Goal: Task Accomplishment & Management: Complete application form

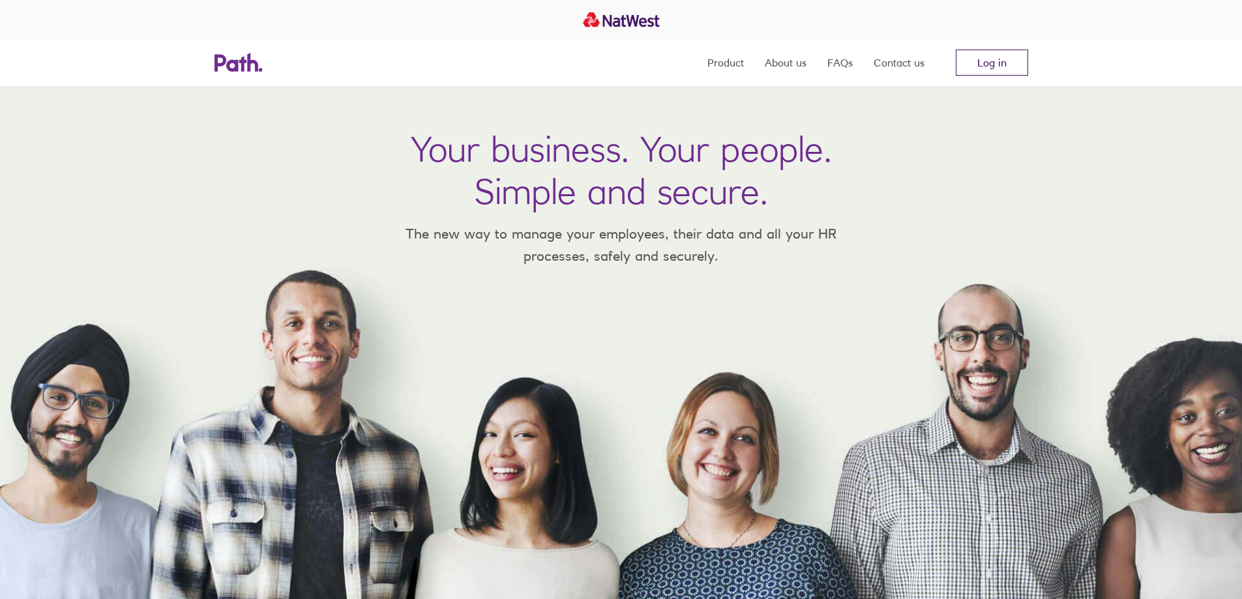
click at [1010, 63] on link "Log in" at bounding box center [992, 63] width 72 height 26
click at [990, 61] on link "Log in" at bounding box center [992, 63] width 72 height 26
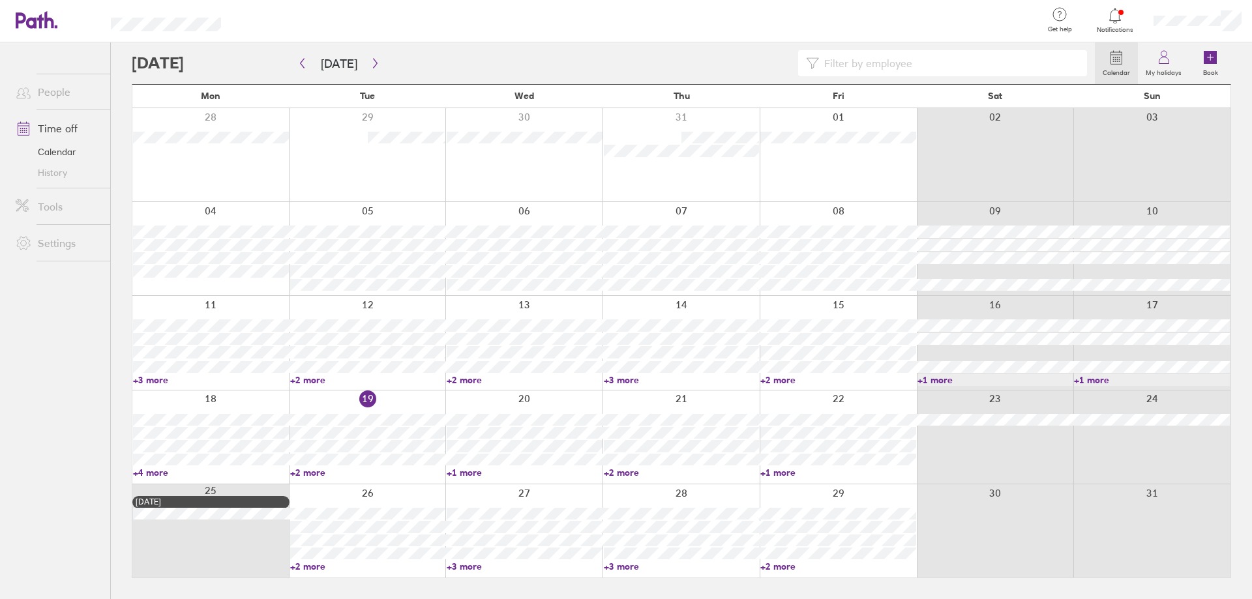
click at [156, 474] on link "+4 more" at bounding box center [211, 473] width 156 height 12
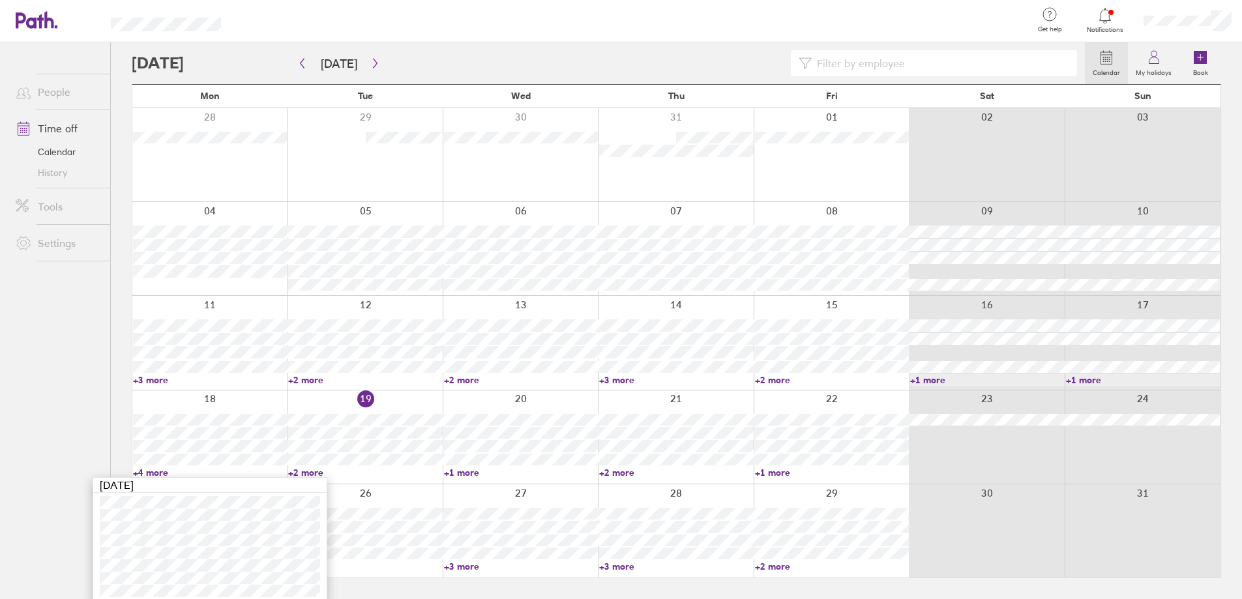
scroll to position [5, 0]
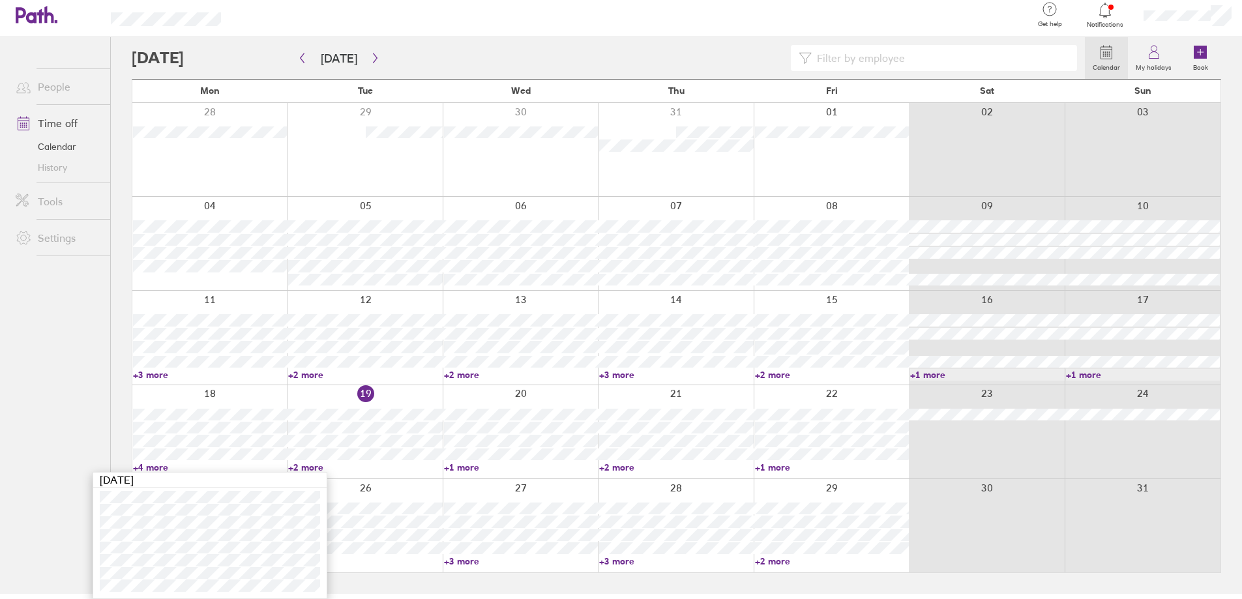
click at [45, 508] on ul "People Time off Calendar History Tools Settings" at bounding box center [55, 294] width 110 height 514
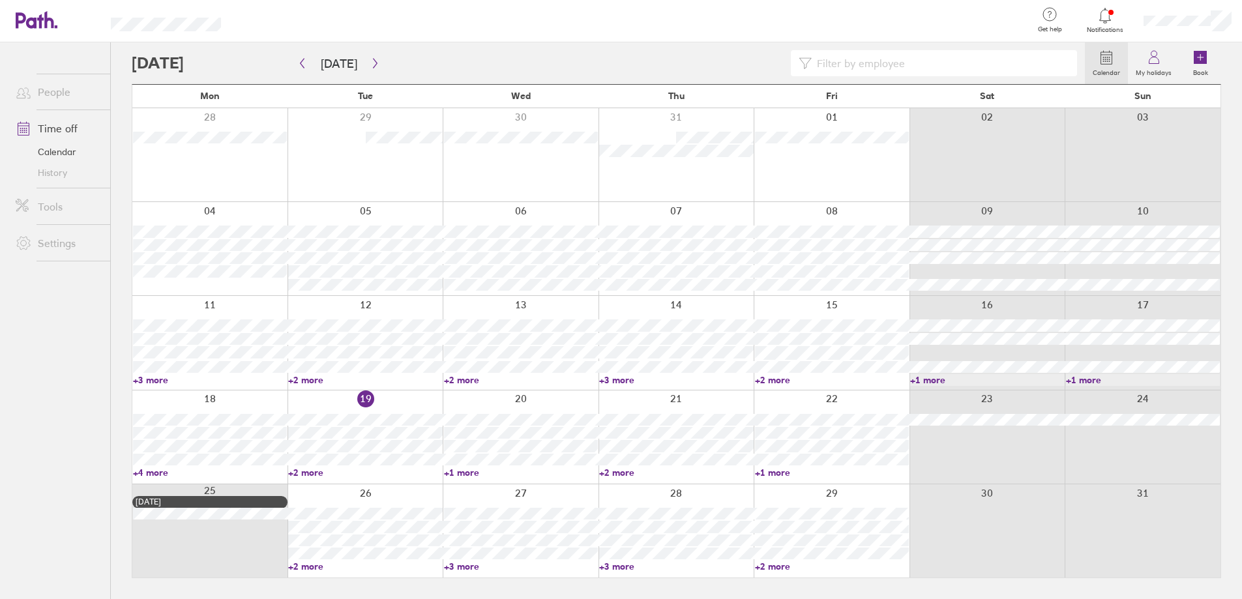
scroll to position [0, 0]
click at [324, 568] on link "+2 more" at bounding box center [368, 567] width 156 height 12
click at [324, 568] on link "+2 more" at bounding box center [365, 567] width 154 height 12
click at [319, 564] on link "+2 more" at bounding box center [368, 567] width 156 height 12
click at [376, 65] on icon "button" at bounding box center [375, 63] width 10 height 10
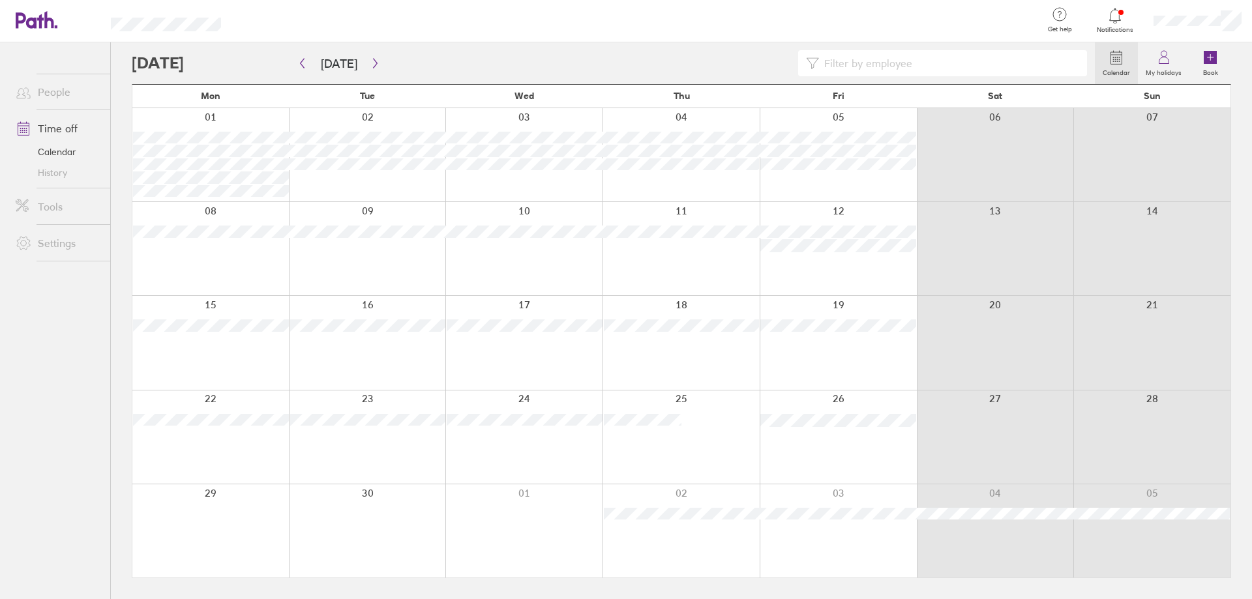
click at [243, 261] on div at bounding box center [210, 248] width 156 height 93
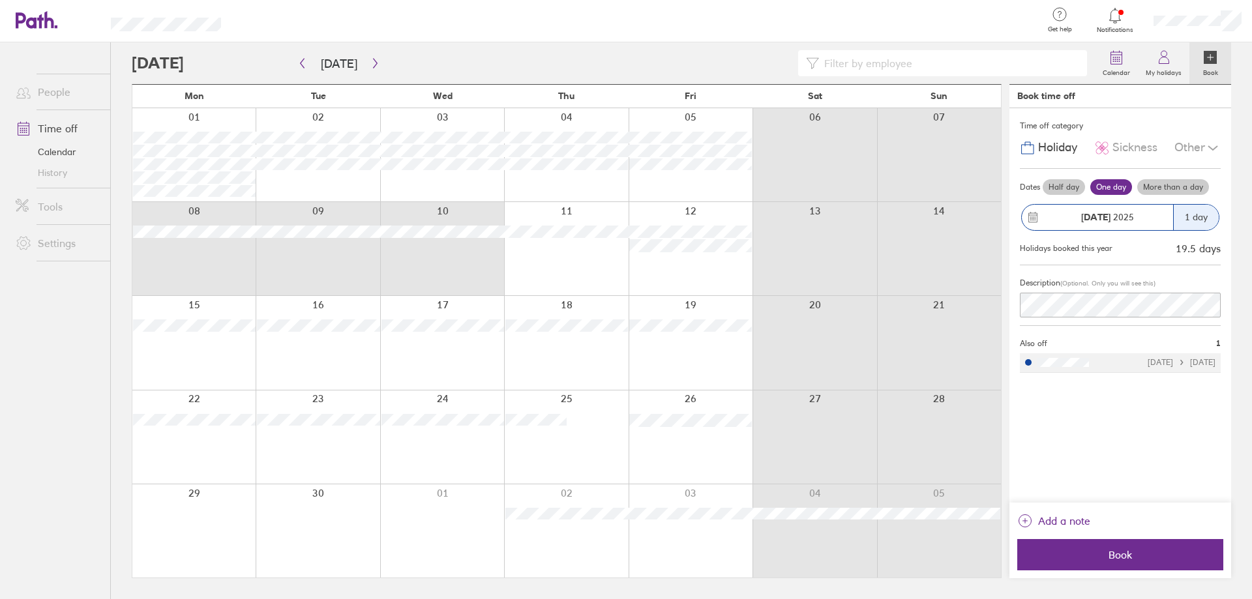
drag, startPoint x: 219, startPoint y: 261, endPoint x: 440, endPoint y: 253, distance: 221.2
click at [440, 253] on div at bounding box center [566, 248] width 868 height 93
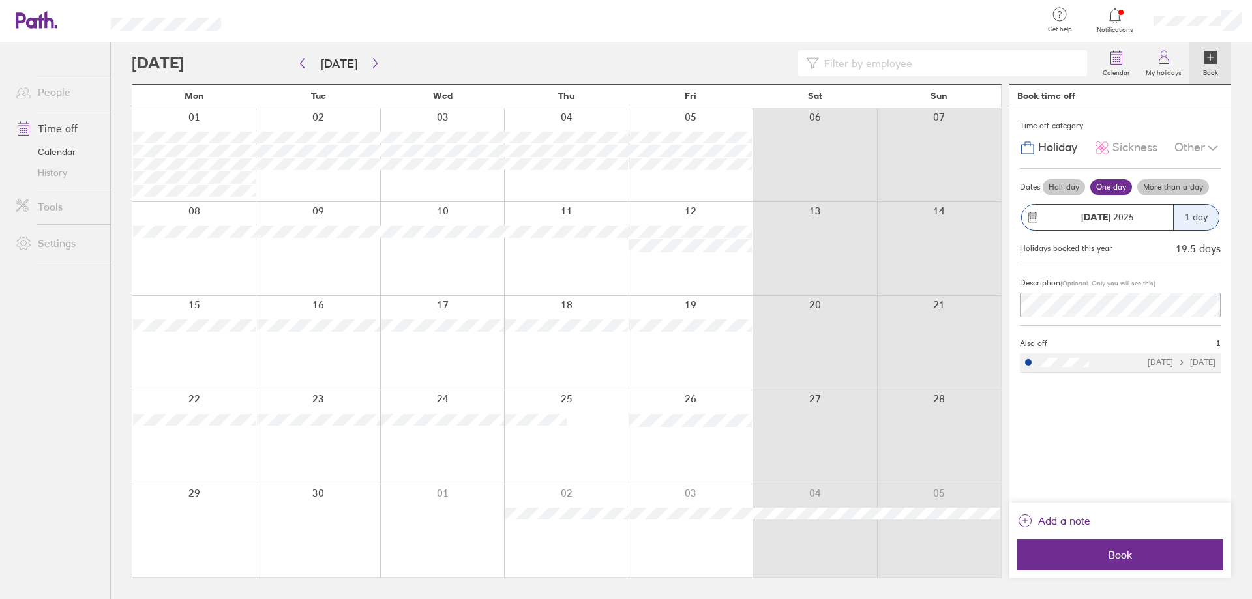
click at [1180, 185] on label "More than a day" at bounding box center [1173, 187] width 72 height 16
click at [0, 0] on input "More than a day" at bounding box center [0, 0] width 0 height 0
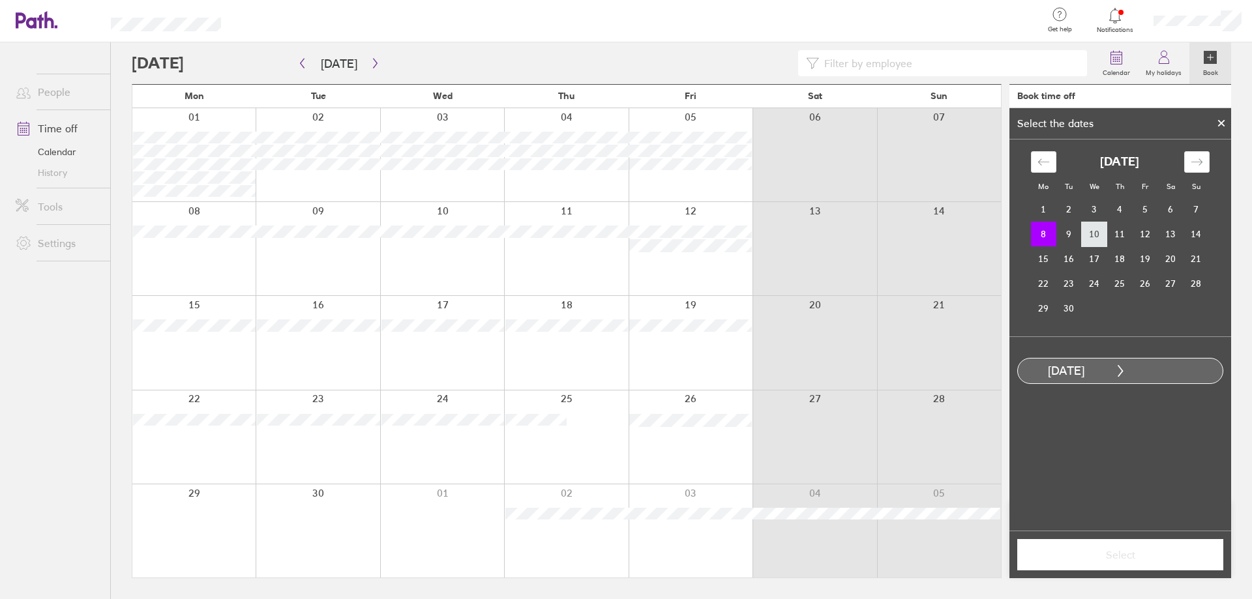
drag, startPoint x: 1048, startPoint y: 232, endPoint x: 1091, endPoint y: 232, distance: 42.4
click at [1091, 232] on tr "8 9 10 11 12 13 14" at bounding box center [1120, 234] width 178 height 25
click at [1091, 232] on td "10" at bounding box center [1094, 234] width 25 height 25
click at [1142, 556] on span "Select" at bounding box center [1120, 555] width 188 height 12
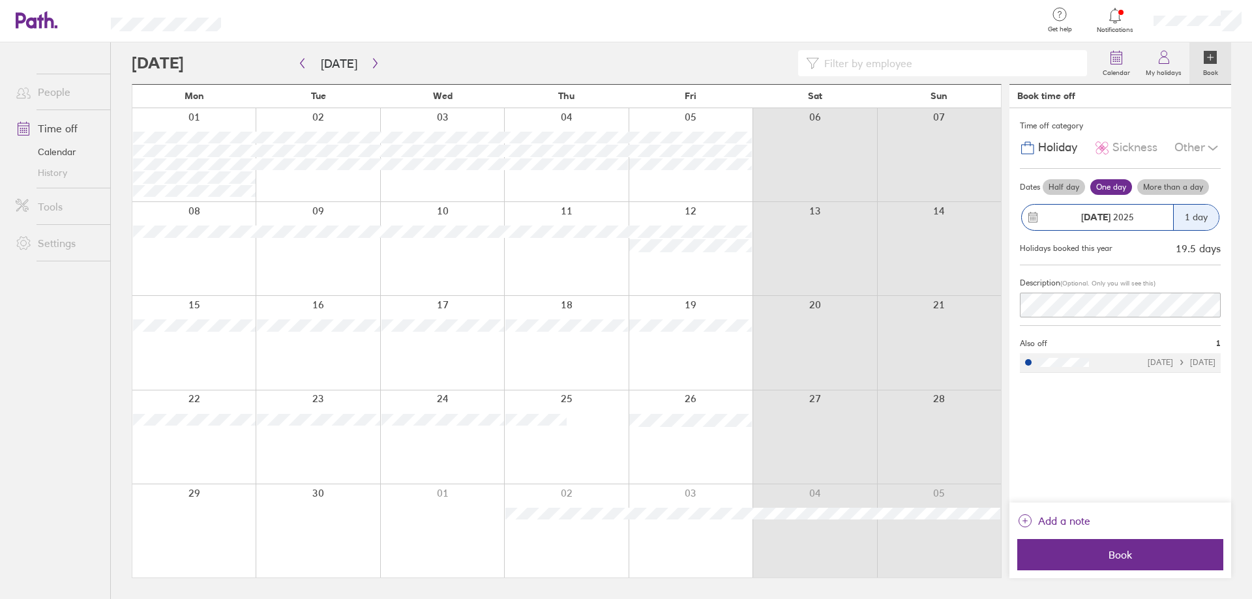
click at [1142, 556] on span "Book" at bounding box center [1120, 555] width 188 height 12
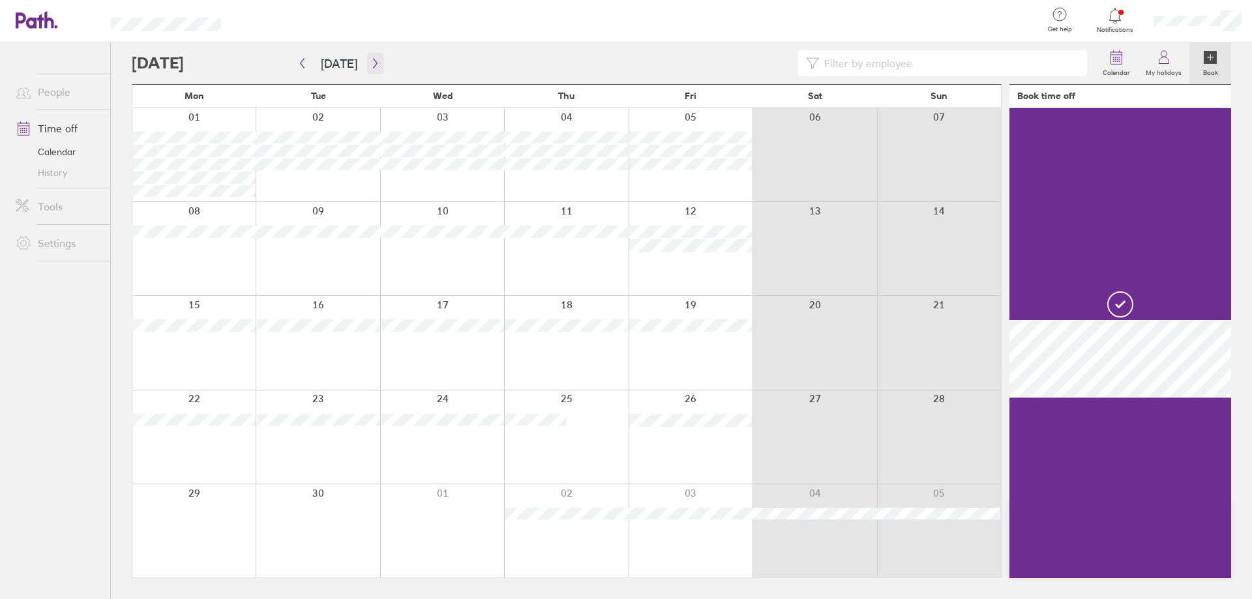
click at [370, 61] on icon "button" at bounding box center [375, 63] width 10 height 10
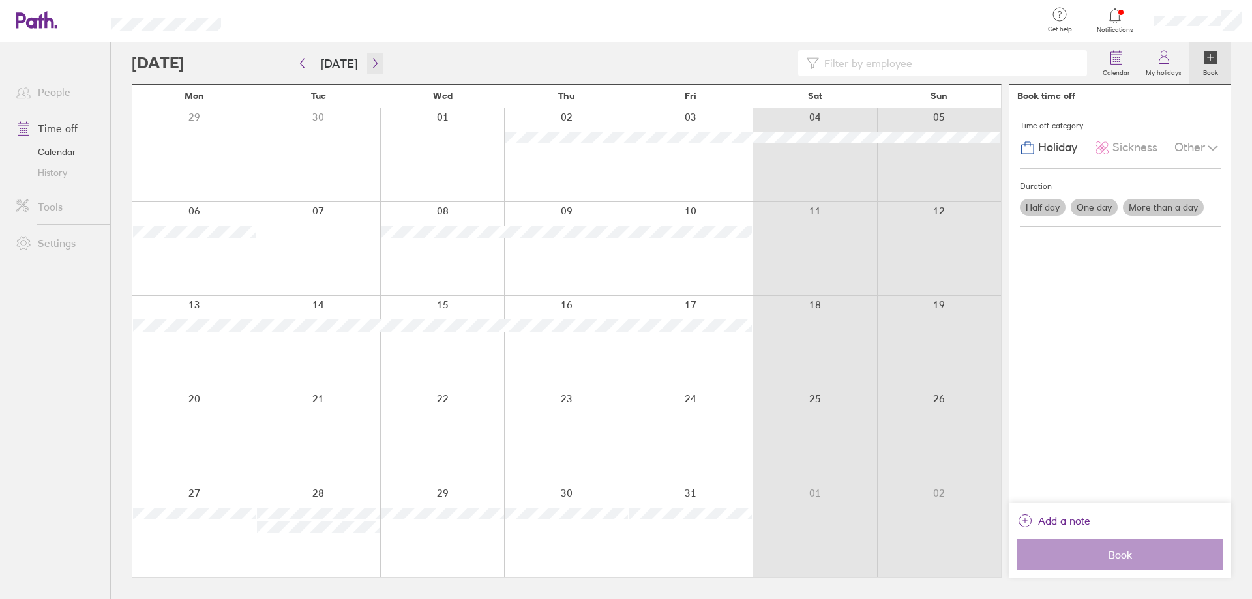
click at [373, 61] on icon "button" at bounding box center [375, 64] width 4 height 10
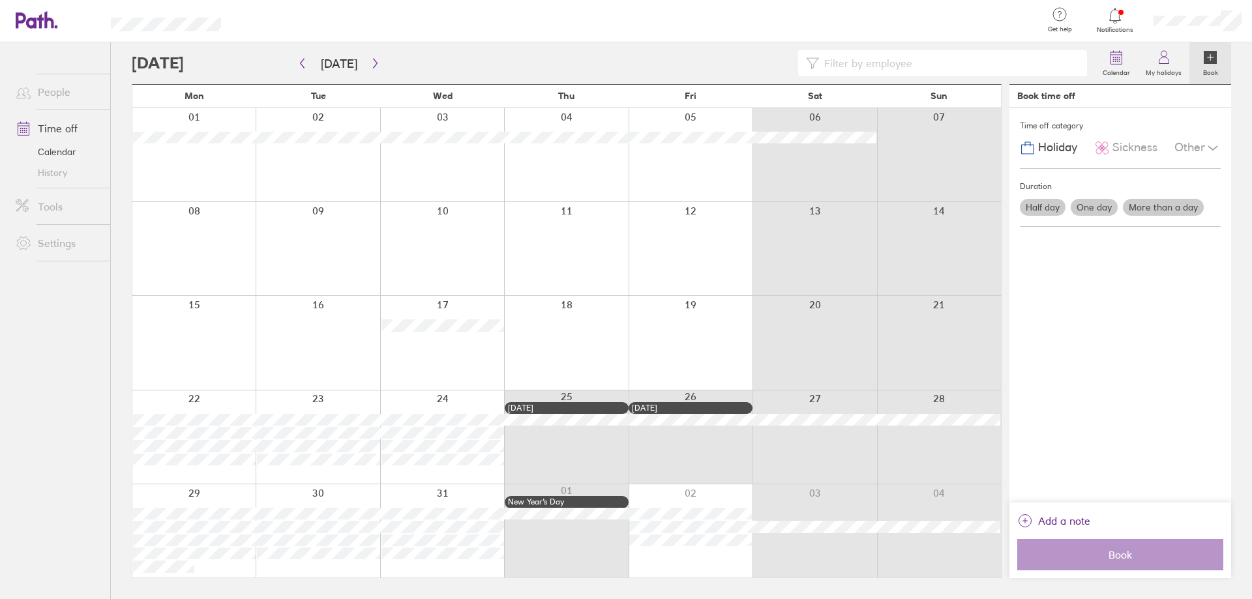
click at [1175, 211] on label "More than a day" at bounding box center [1163, 207] width 81 height 17
click at [0, 0] on input "More than a day" at bounding box center [0, 0] width 0 height 0
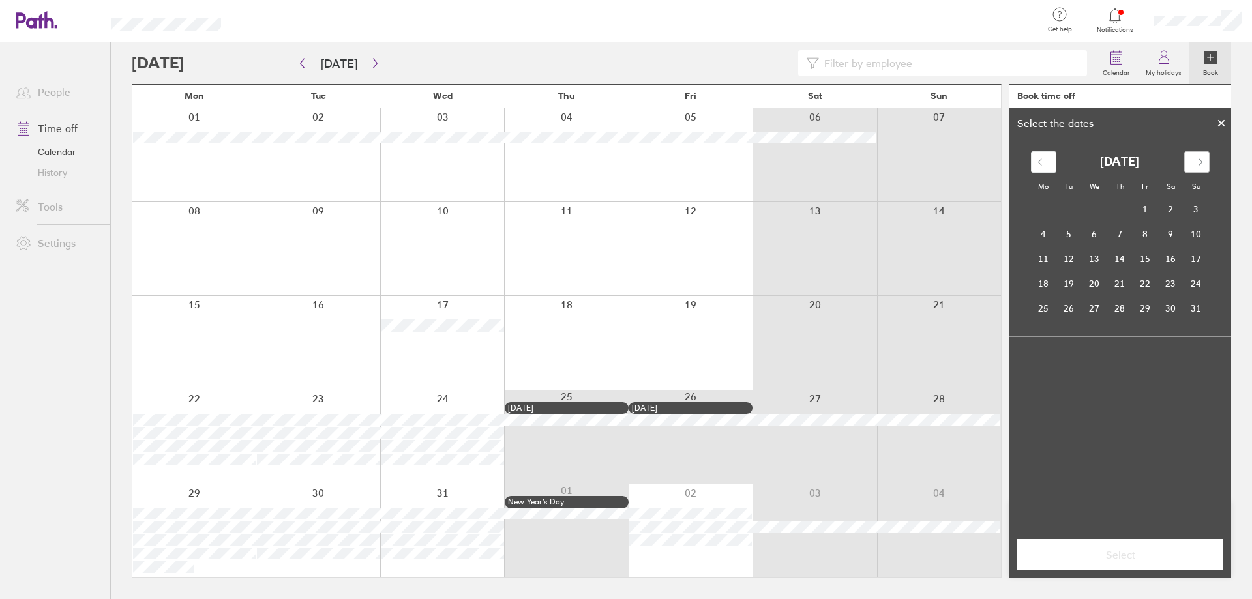
click at [1206, 156] on div "Move forward to switch to the next month." at bounding box center [1196, 162] width 25 height 22
drag, startPoint x: 1053, startPoint y: 283, endPoint x: 1078, endPoint y: 281, distance: 25.5
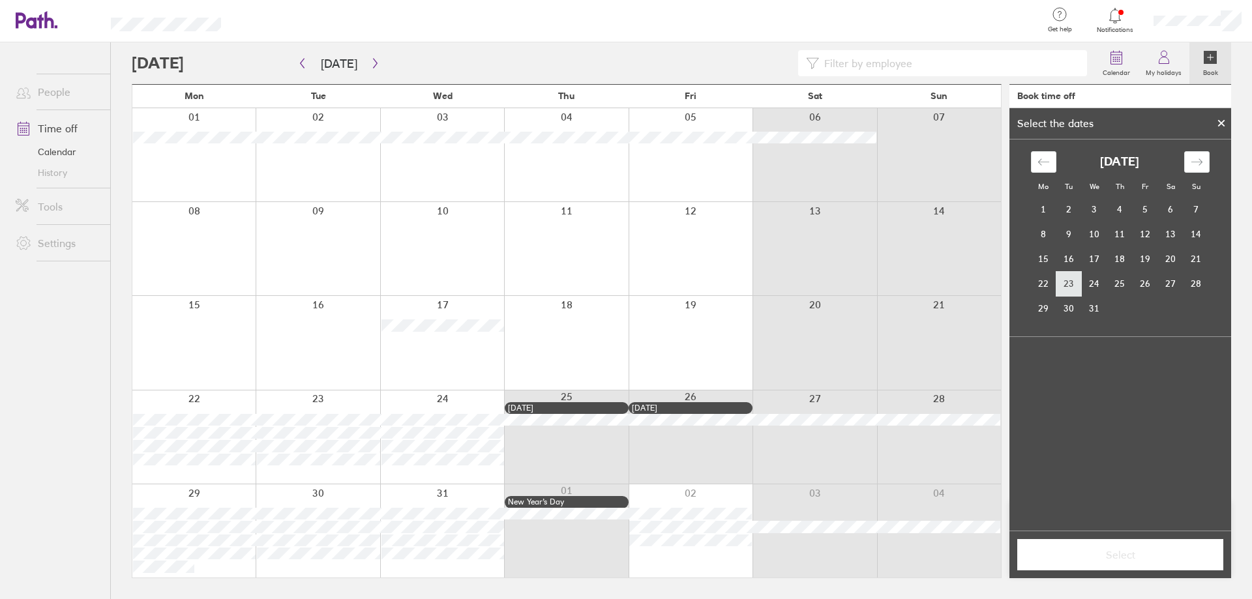
click at [1078, 281] on tr "22 23 24 25 26 27 28" at bounding box center [1120, 283] width 178 height 25
click at [1048, 284] on td "22" at bounding box center [1043, 283] width 25 height 25
click at [1069, 284] on td "23" at bounding box center [1068, 283] width 25 height 25
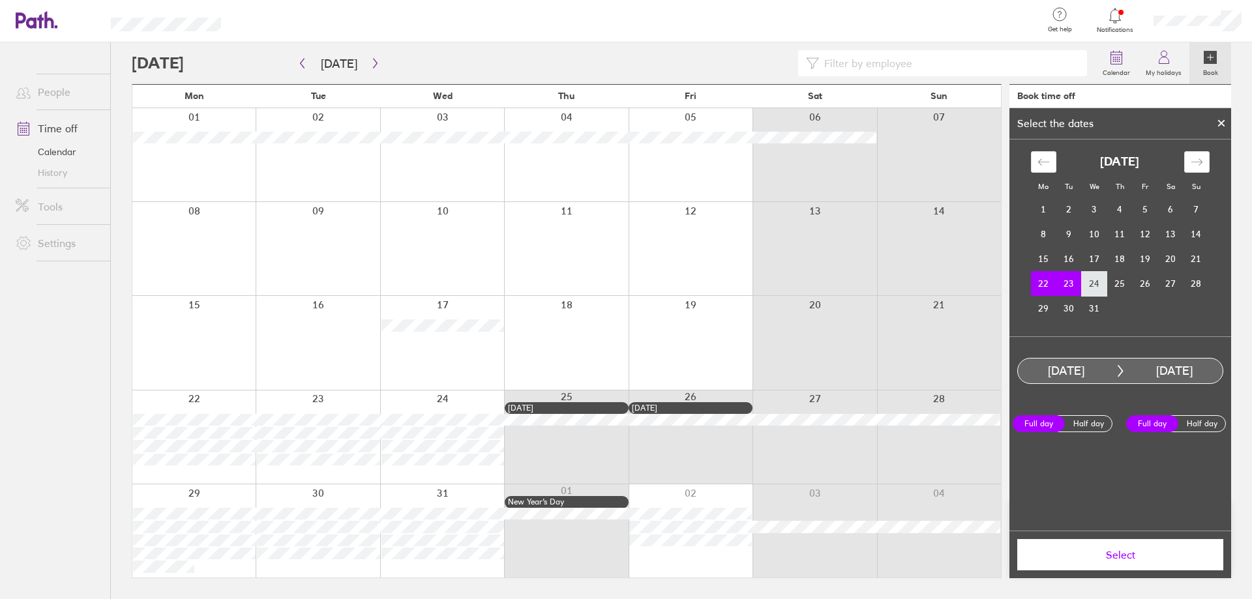
click at [1099, 285] on td "24" at bounding box center [1094, 283] width 25 height 25
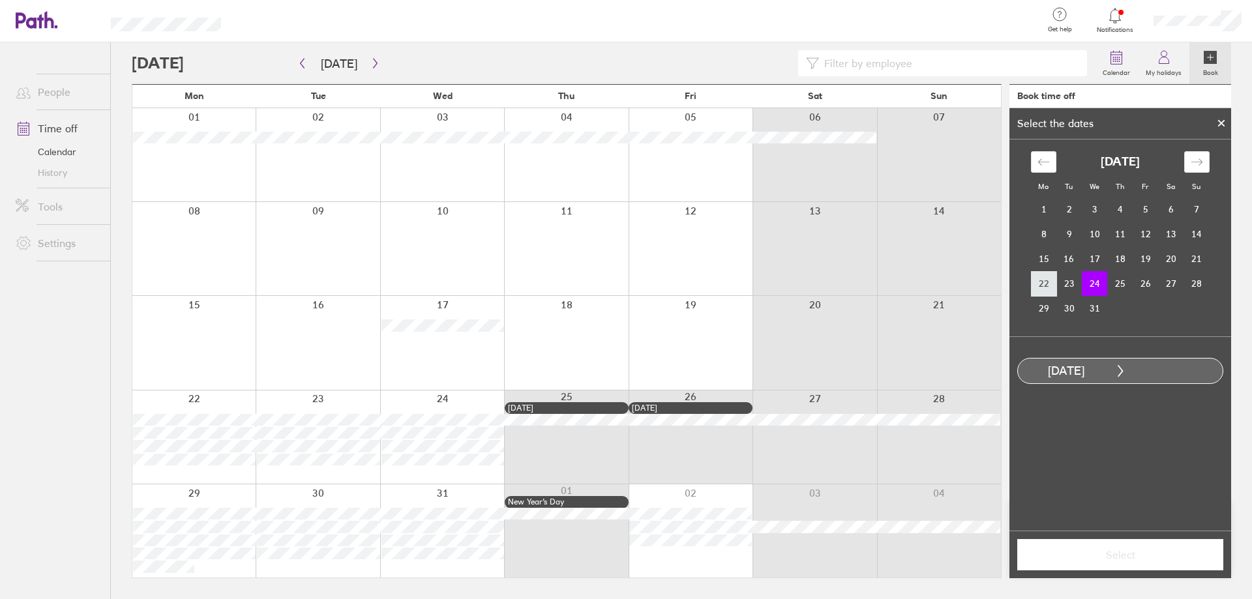
drag, startPoint x: 1039, startPoint y: 284, endPoint x: 1054, endPoint y: 285, distance: 15.7
click at [1054, 285] on td "22" at bounding box center [1043, 283] width 25 height 25
click at [1058, 284] on td "23" at bounding box center [1068, 283] width 25 height 25
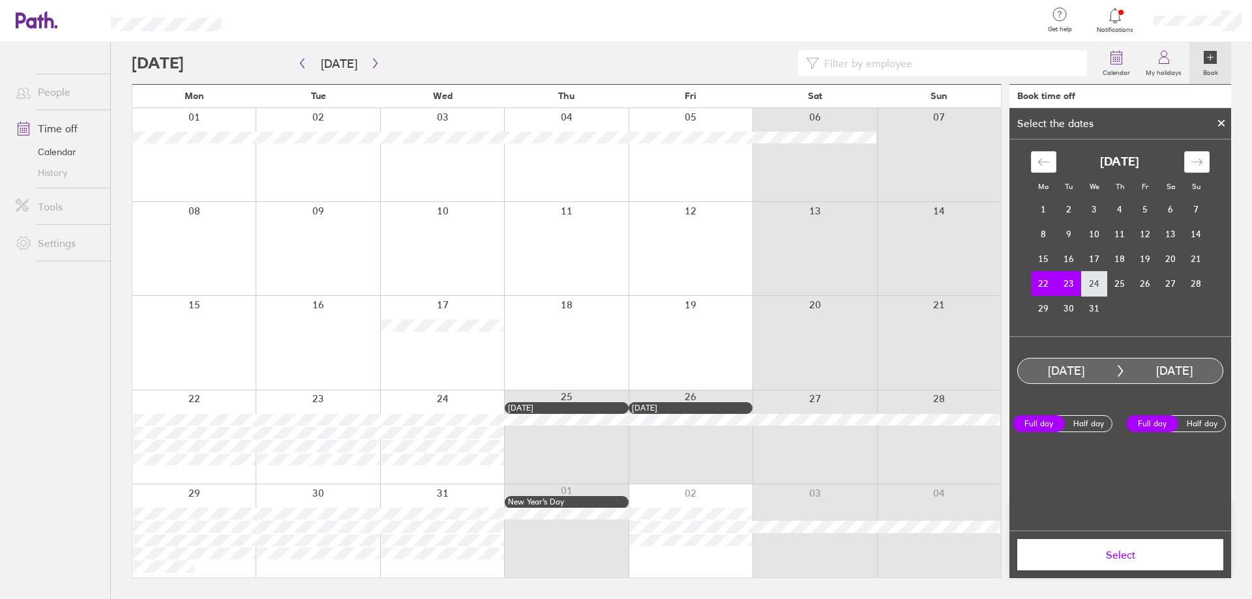
click at [1087, 282] on td "24" at bounding box center [1094, 283] width 25 height 25
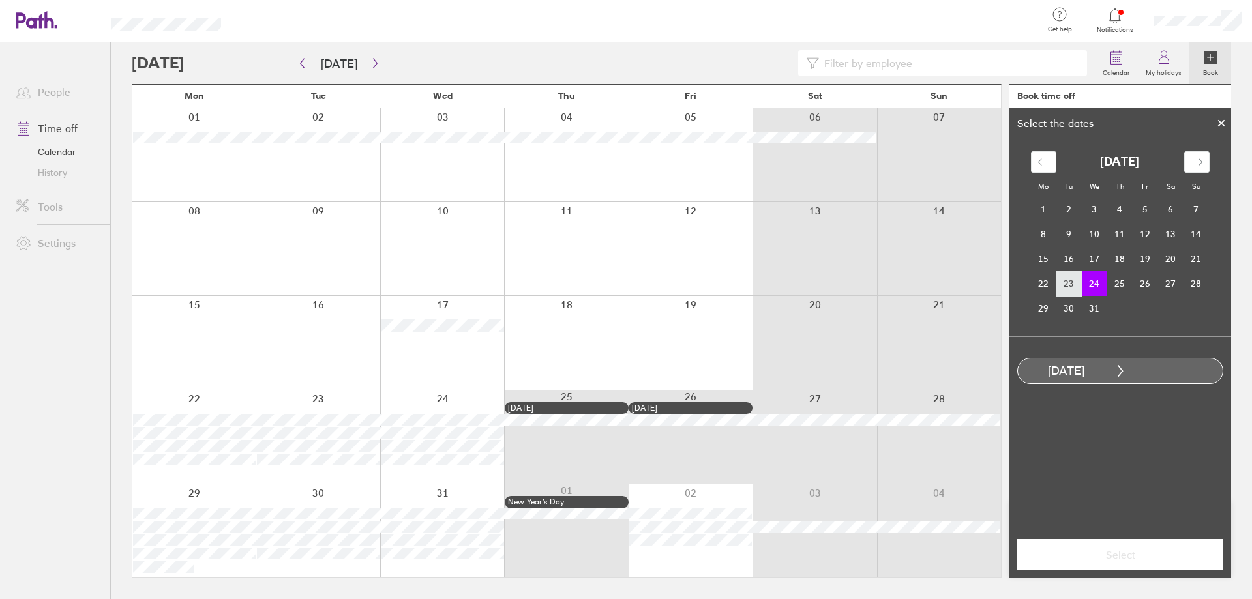
drag, startPoint x: 1034, startPoint y: 283, endPoint x: 1080, endPoint y: 286, distance: 46.4
click at [1080, 286] on tr "22 23 24 25 26 27 28" at bounding box center [1120, 283] width 178 height 25
click at [1051, 283] on td "22" at bounding box center [1043, 283] width 25 height 25
click at [1067, 286] on td "23" at bounding box center [1068, 283] width 25 height 25
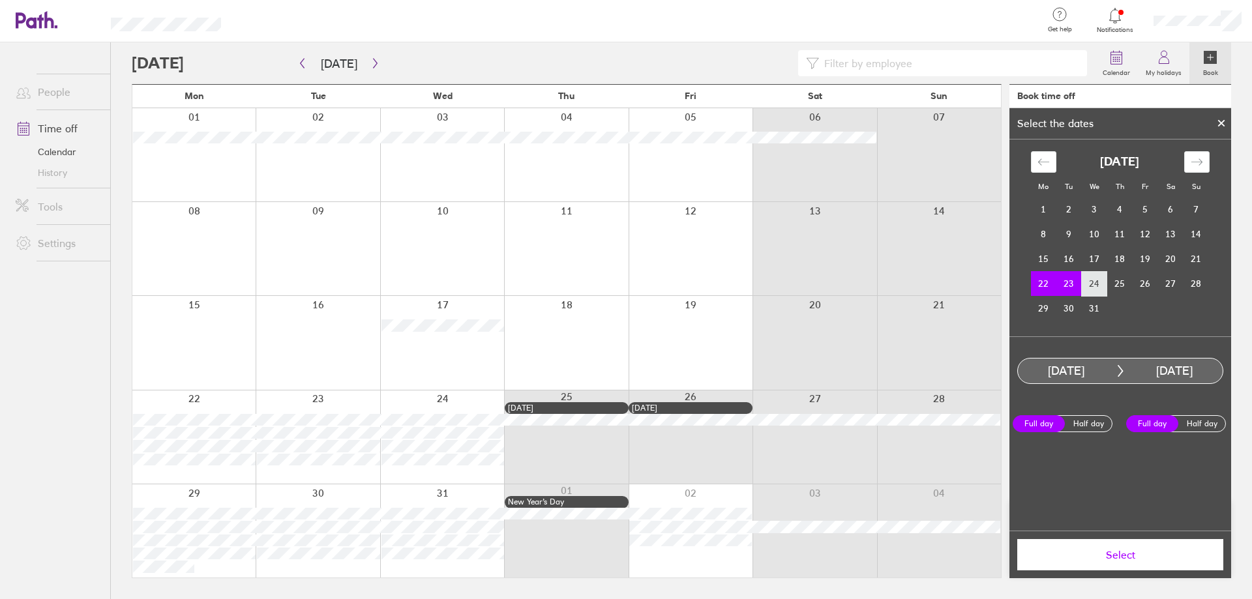
click at [1091, 287] on td "24" at bounding box center [1094, 283] width 25 height 25
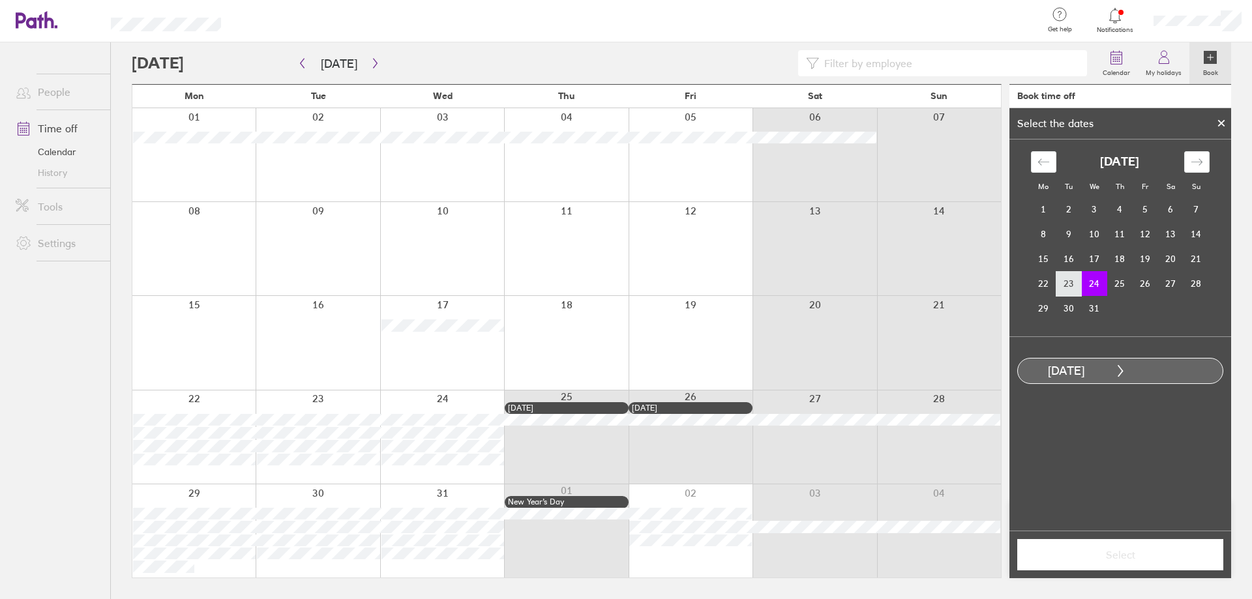
drag, startPoint x: 1041, startPoint y: 279, endPoint x: 1075, endPoint y: 281, distance: 34.6
click at [1075, 281] on tr "22 23 24 25 26 27 28" at bounding box center [1120, 283] width 178 height 25
drag, startPoint x: 1052, startPoint y: 283, endPoint x: 1066, endPoint y: 284, distance: 14.4
click at [1066, 284] on tr "22 23 24 25 26 27 28" at bounding box center [1120, 283] width 178 height 25
click at [1066, 284] on td "23" at bounding box center [1068, 283] width 25 height 25
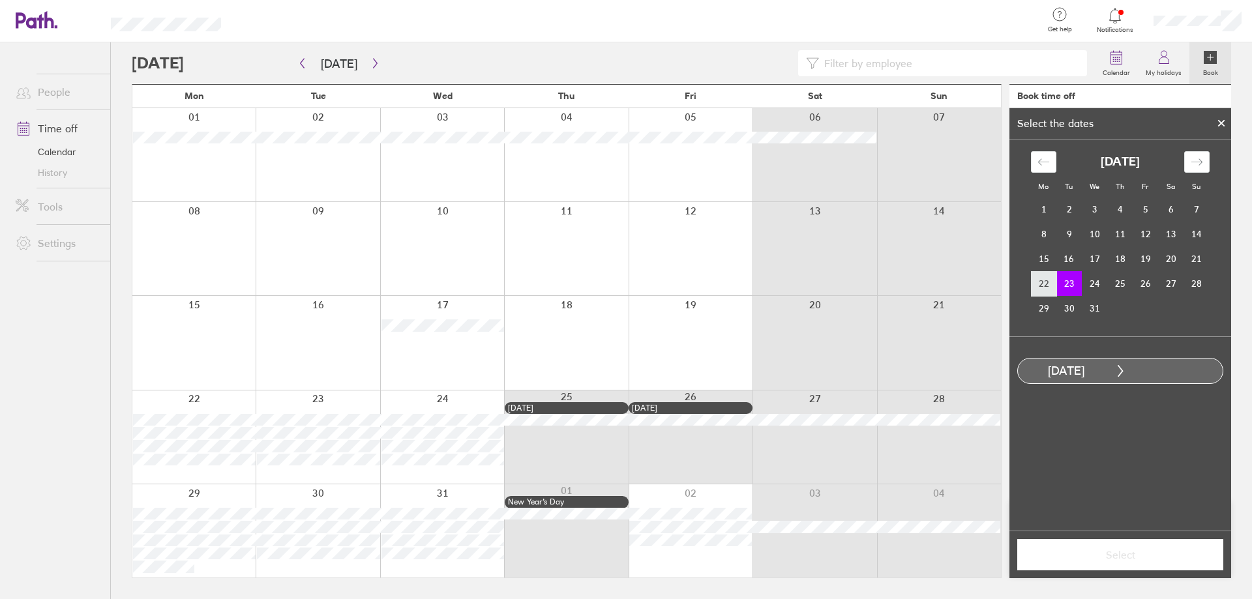
click at [1050, 284] on td "22" at bounding box center [1043, 283] width 25 height 25
click at [1086, 284] on td "24" at bounding box center [1094, 283] width 25 height 25
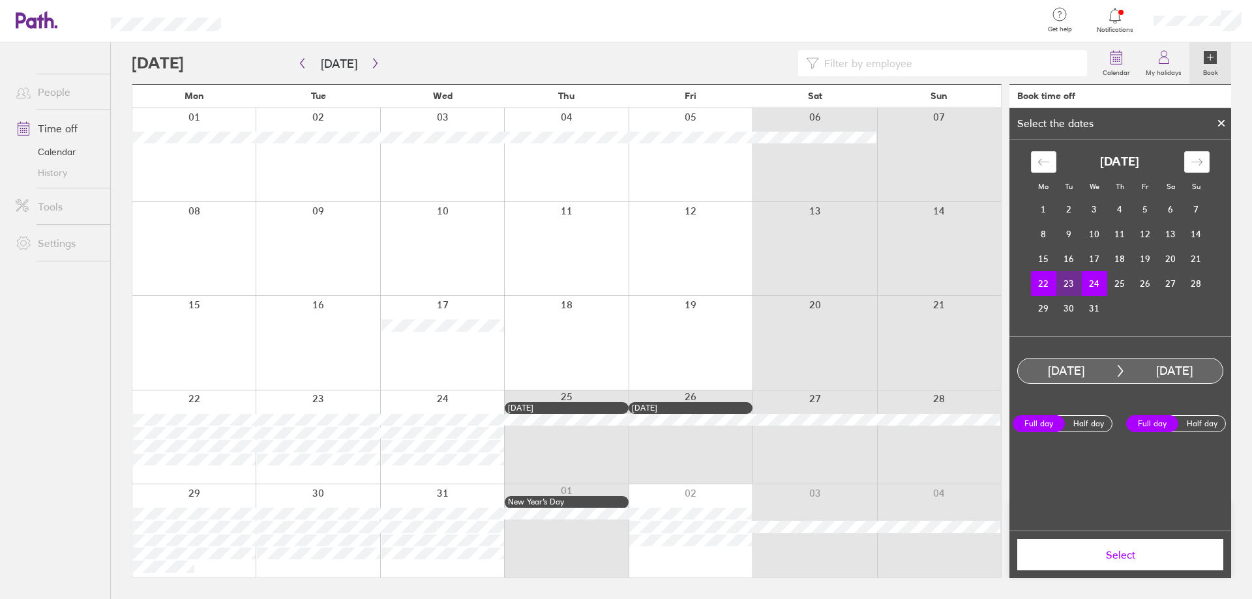
click at [1121, 562] on button "Select" at bounding box center [1120, 554] width 206 height 31
